Goal: Book appointment/travel/reservation

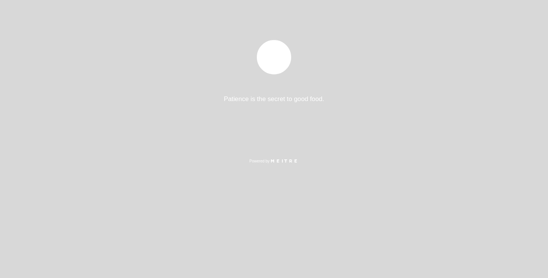
select select "es"
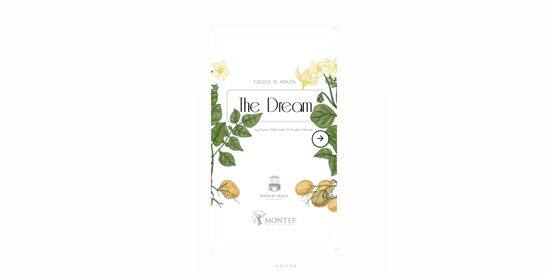
scroll to position [105, 0]
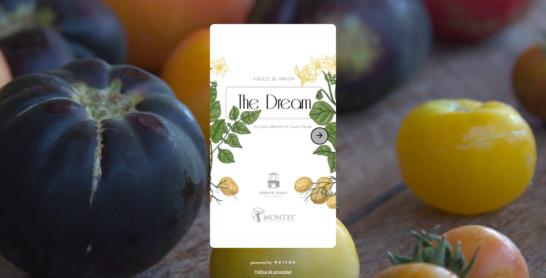
click at [320, 136] on icon "arrow_forward" at bounding box center [319, 135] width 9 height 9
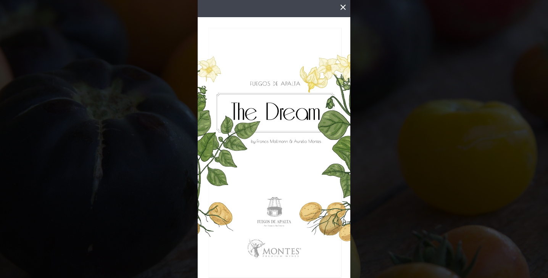
click at [319, 176] on img at bounding box center [274, 153] width 153 height 272
click at [327, 203] on img at bounding box center [274, 153] width 153 height 272
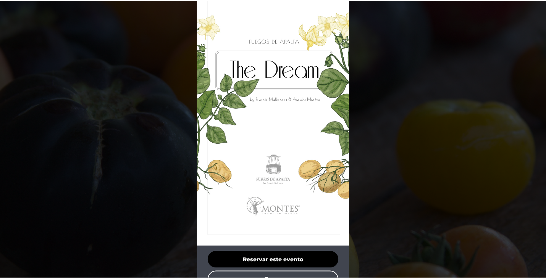
scroll to position [57, 0]
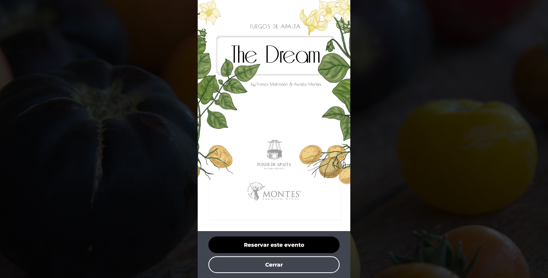
click at [310, 109] on img at bounding box center [274, 96] width 153 height 272
click at [280, 267] on button "Cerrar" at bounding box center [274, 265] width 131 height 17
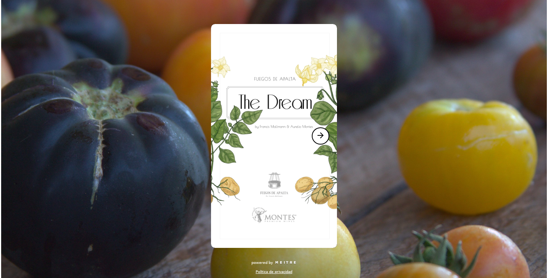
scroll to position [109, 0]
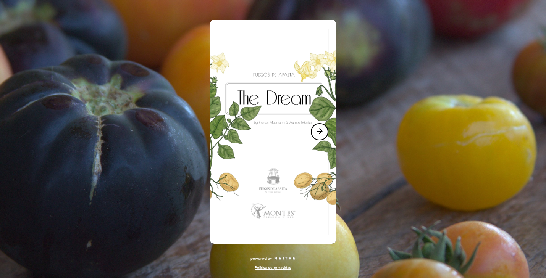
click at [275, 113] on img at bounding box center [273, 132] width 126 height 224
click at [305, 127] on img at bounding box center [273, 132] width 126 height 224
click at [321, 131] on icon "arrow_forward" at bounding box center [319, 131] width 9 height 9
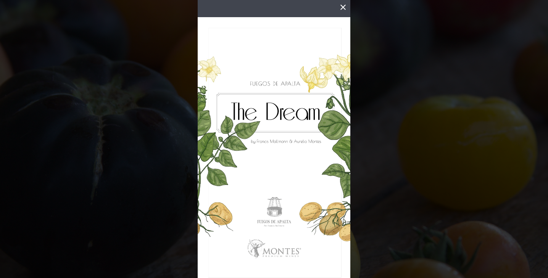
click at [321, 131] on img at bounding box center [274, 153] width 153 height 272
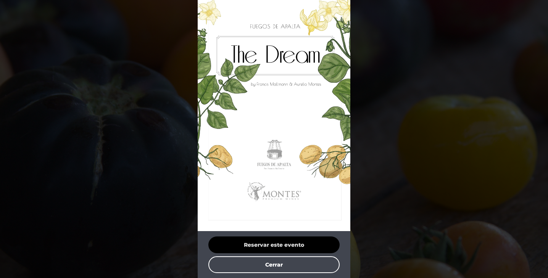
click at [274, 239] on button "Reservar este evento" at bounding box center [274, 245] width 131 height 17
